Goal: Task Accomplishment & Management: Manage account settings

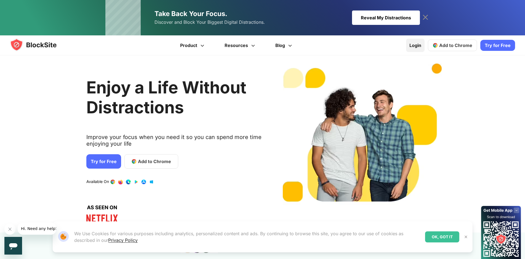
click at [419, 48] on link "Login" at bounding box center [415, 45] width 18 height 13
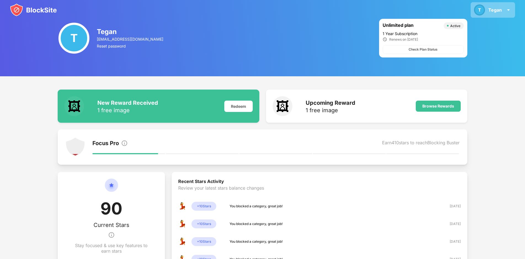
click at [492, 12] on div "Tegan" at bounding box center [496, 10] width 14 height 6
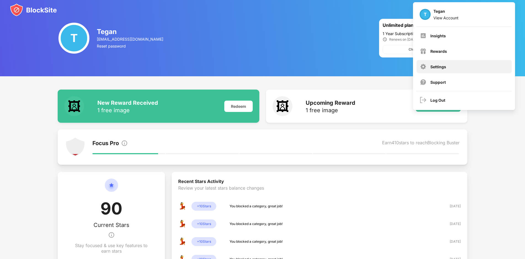
click at [443, 65] on div "Settings" at bounding box center [439, 66] width 16 height 5
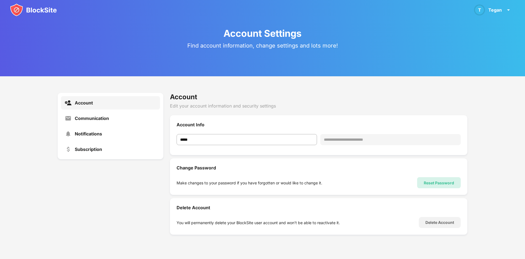
click at [430, 185] on div "Reset Password" at bounding box center [439, 182] width 44 height 11
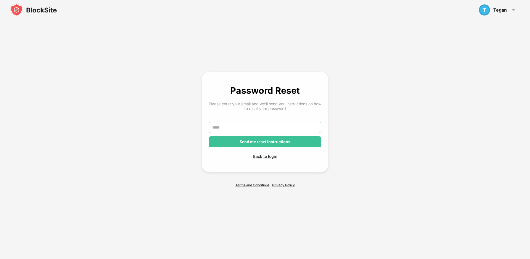
click at [268, 130] on input "text" at bounding box center [265, 127] width 113 height 11
type input "**********"
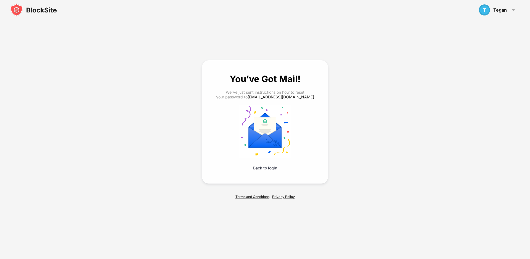
click at [271, 167] on div "Back to login" at bounding box center [265, 167] width 113 height 5
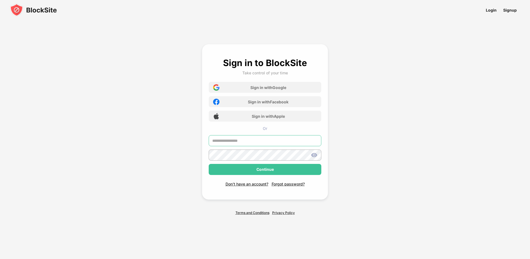
click at [261, 138] on input "text" at bounding box center [265, 140] width 113 height 11
type input "**********"
click at [313, 154] on img at bounding box center [314, 155] width 7 height 7
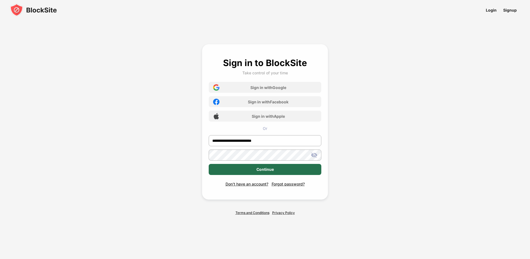
click at [238, 167] on div "Continue" at bounding box center [265, 169] width 113 height 11
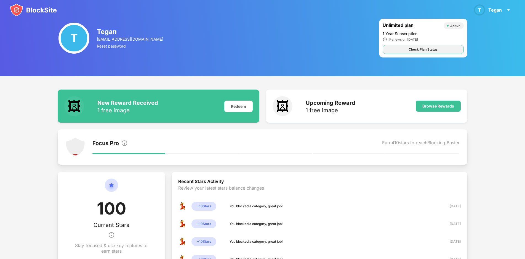
click at [421, 51] on div "Check Plan Status" at bounding box center [423, 50] width 29 height 6
